Goal: Browse casually

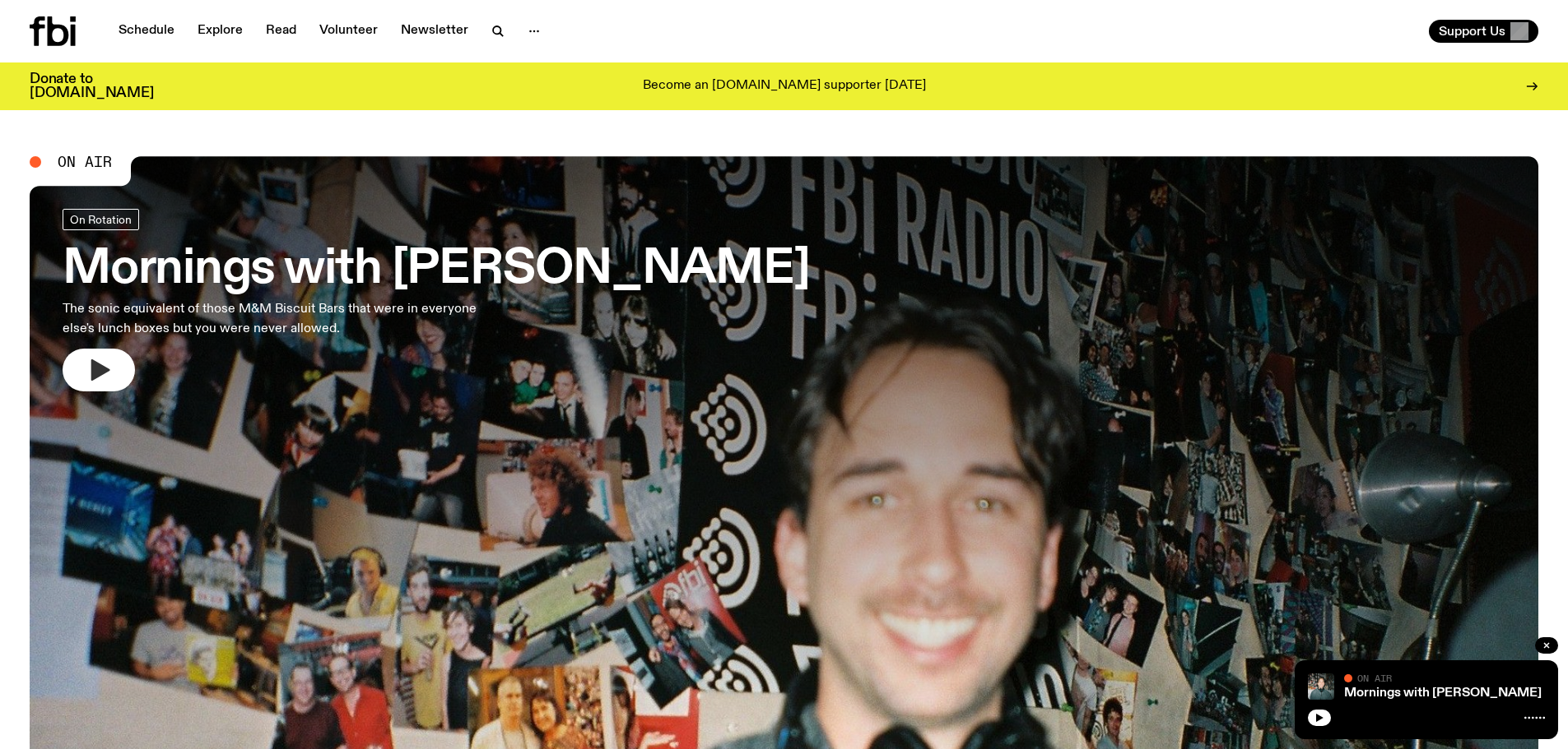
click at [100, 371] on icon "button" at bounding box center [101, 370] width 19 height 22
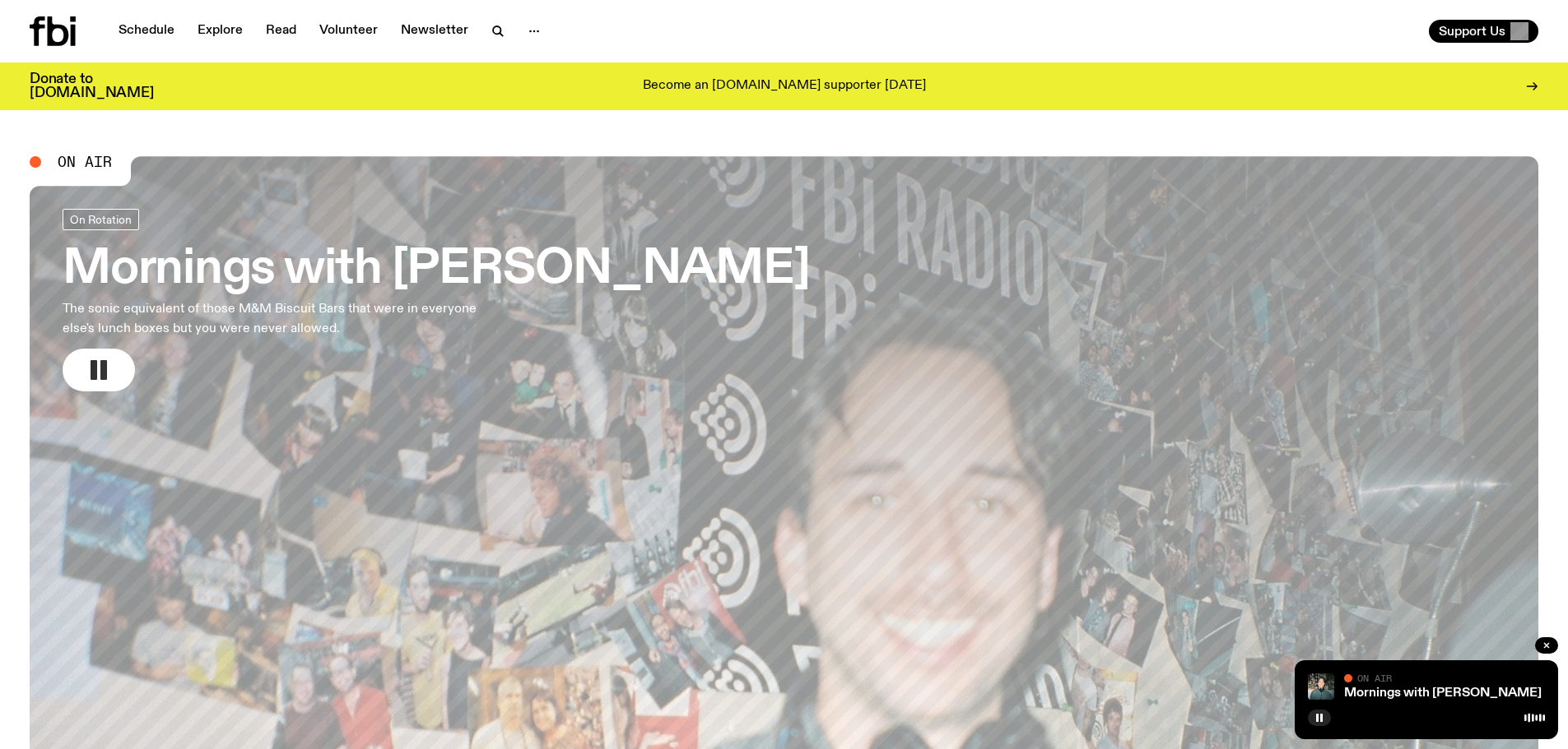
click at [99, 365] on icon "button" at bounding box center [99, 370] width 27 height 27
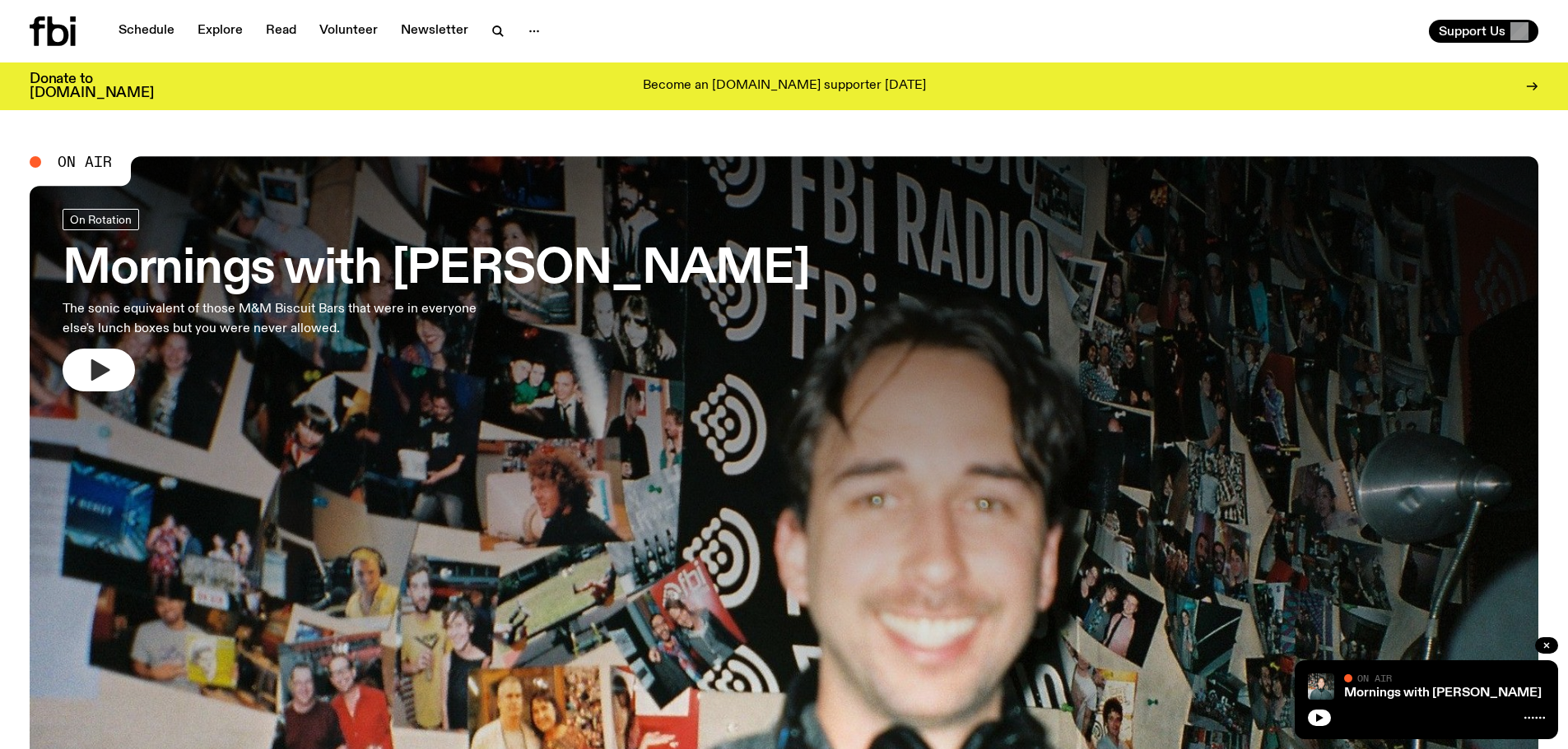
click at [85, 367] on button "button" at bounding box center [98, 370] width 73 height 42
